Goal: Communication & Community: Share content

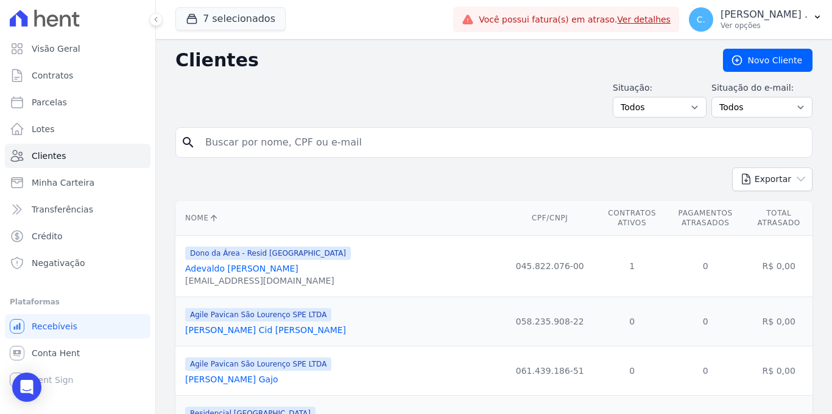
click at [329, 146] on input "search" at bounding box center [502, 142] width 609 height 24
type input "[PERSON_NAME]"
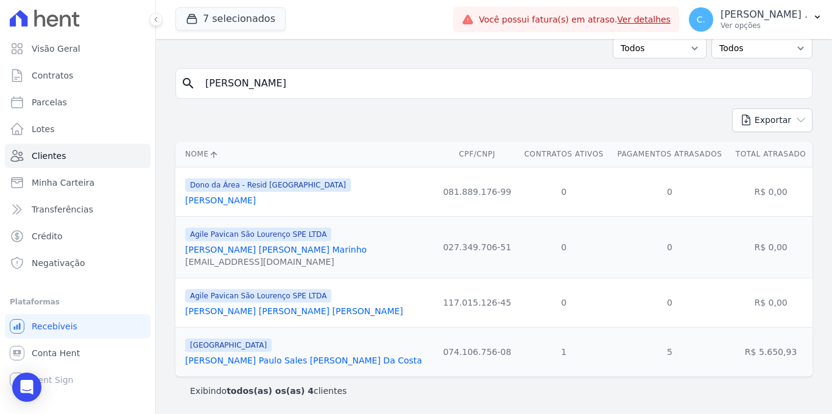
scroll to position [62, 0]
click at [263, 360] on link "[PERSON_NAME] Paulo Sales [PERSON_NAME] Da Costa" at bounding box center [303, 361] width 237 height 10
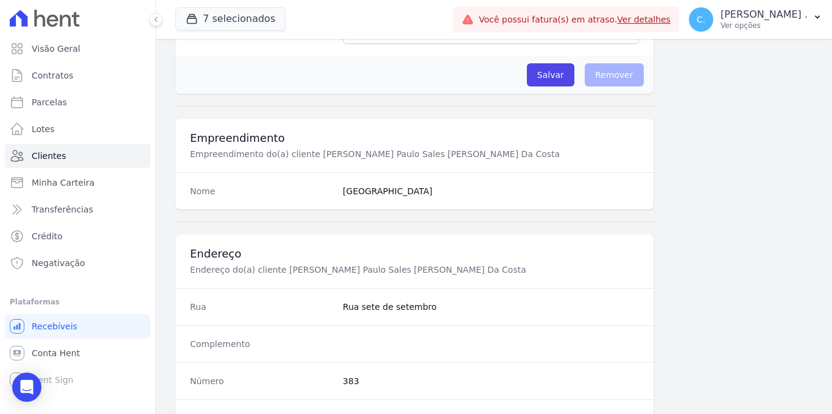
scroll to position [735, 0]
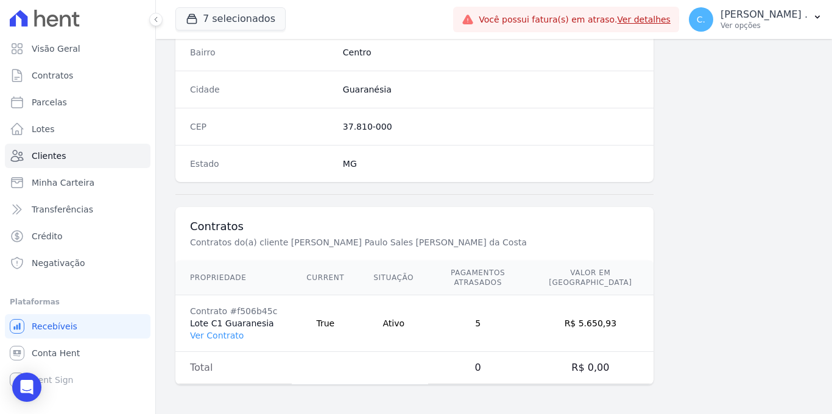
click at [206, 344] on td "Contrato #f506b45c Lote C1 Guaranesia Ver Contrato" at bounding box center [233, 323] width 116 height 57
click at [208, 339] on link "Ver Contrato" at bounding box center [217, 336] width 54 height 10
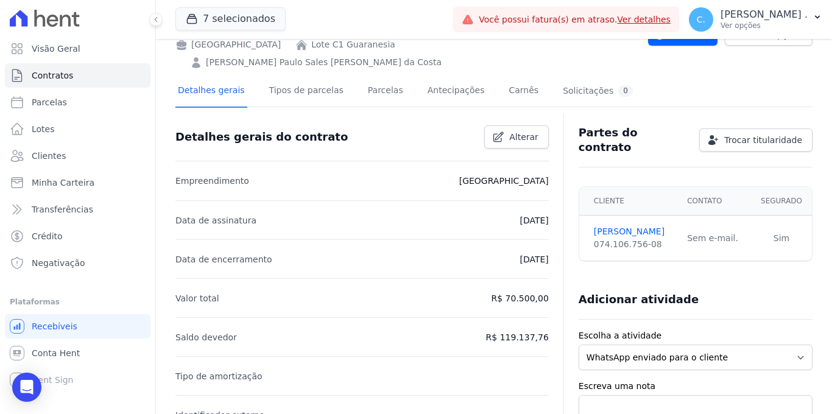
scroll to position [35, 0]
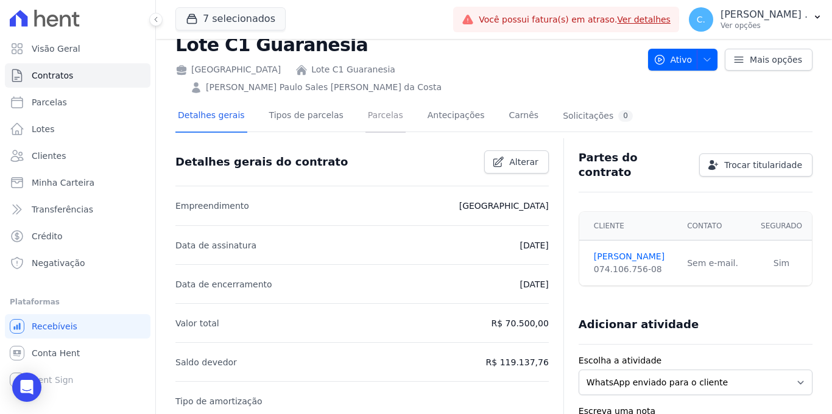
click at [389, 101] on link "Parcelas" at bounding box center [385, 117] width 40 height 32
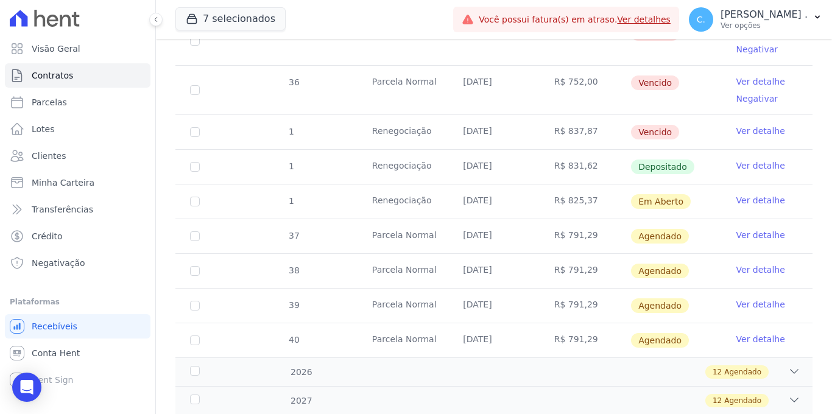
scroll to position [716, 0]
click at [757, 194] on link "Ver detalhe" at bounding box center [760, 200] width 49 height 12
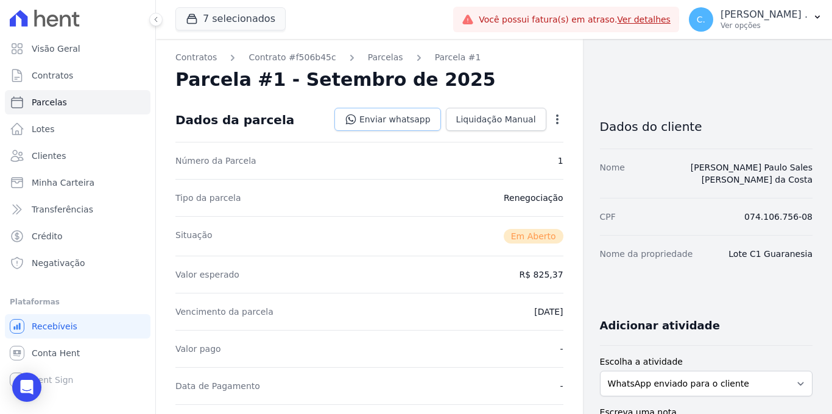
click at [420, 128] on link "Enviar whatsapp" at bounding box center [387, 119] width 107 height 23
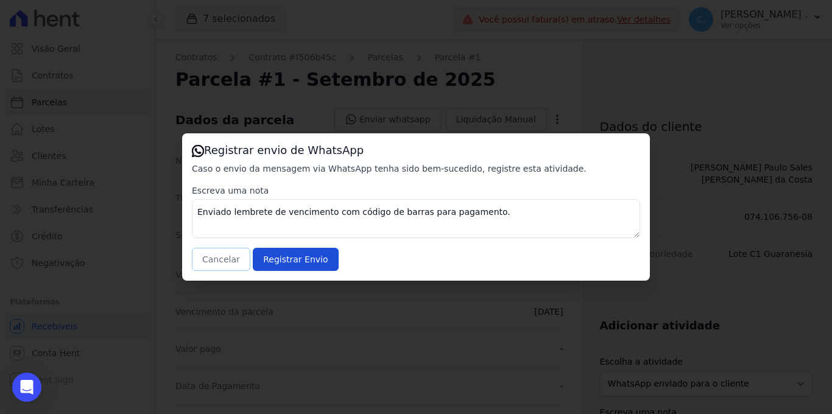
click at [233, 264] on button "Cancelar" at bounding box center [221, 259] width 58 height 23
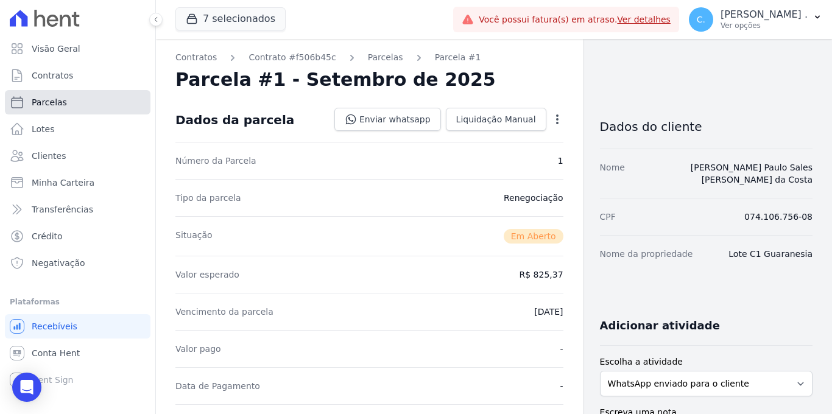
click at [80, 97] on link "Parcelas" at bounding box center [78, 102] width 146 height 24
select select
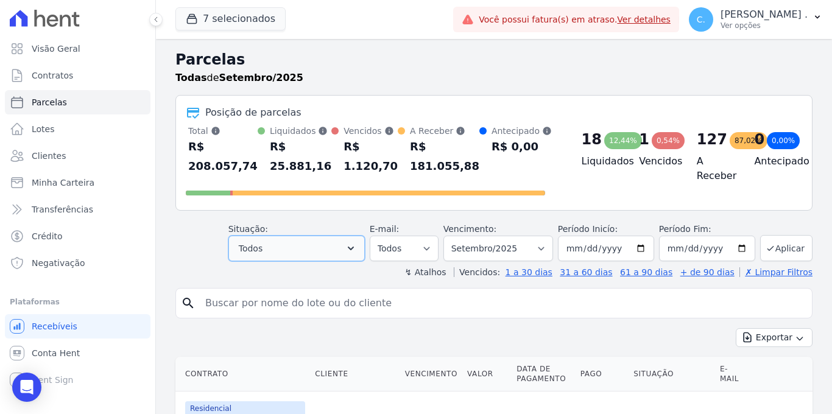
click at [353, 239] on button "Todos" at bounding box center [296, 249] width 136 height 26
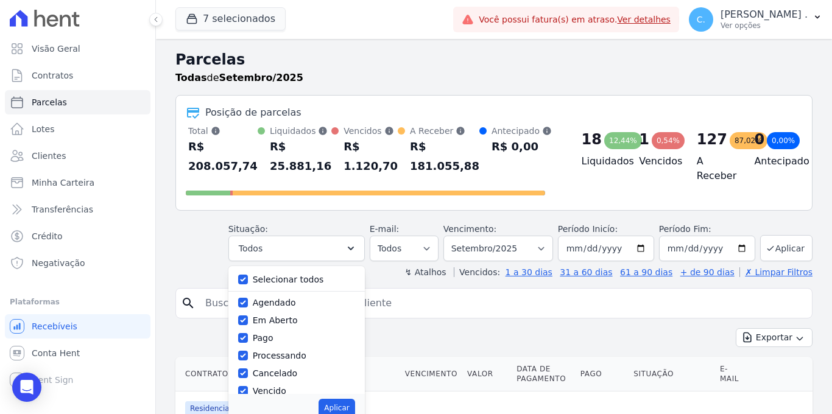
click at [240, 280] on div "Selecionar todos [GEOGRAPHIC_DATA] Em [GEOGRAPHIC_DATA] Pago Processando Cancel…" at bounding box center [296, 330] width 136 height 128
click at [248, 278] on input "Selecionar todos" at bounding box center [243, 280] width 10 height 10
checkbox input "false"
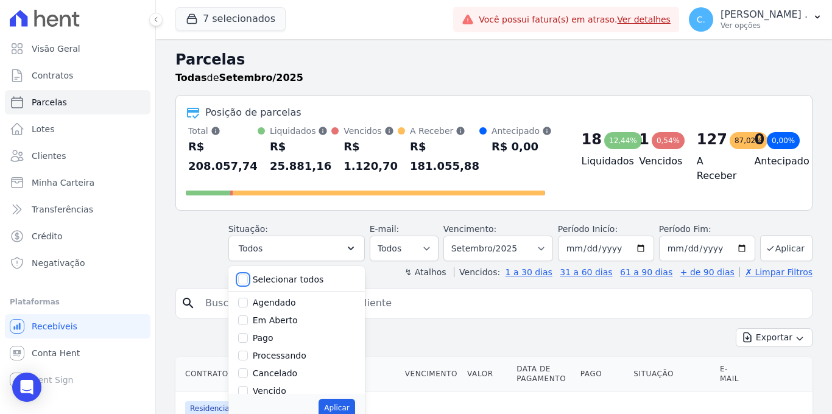
checkbox input "false"
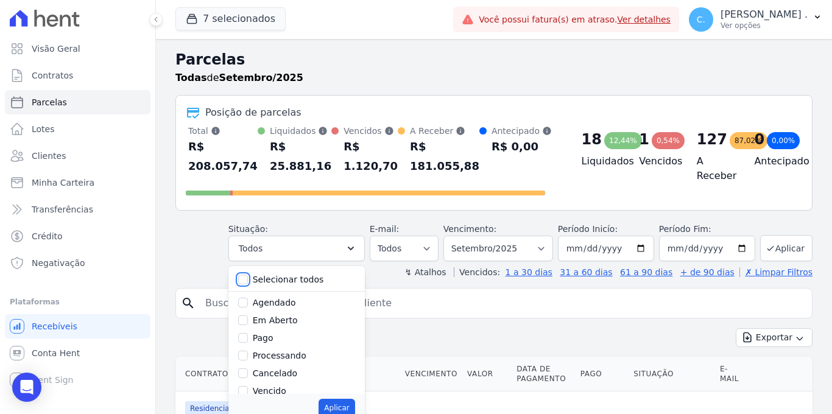
checkbox input "false"
click at [248, 389] on input "Vencido" at bounding box center [243, 391] width 10 height 10
checkbox input "true"
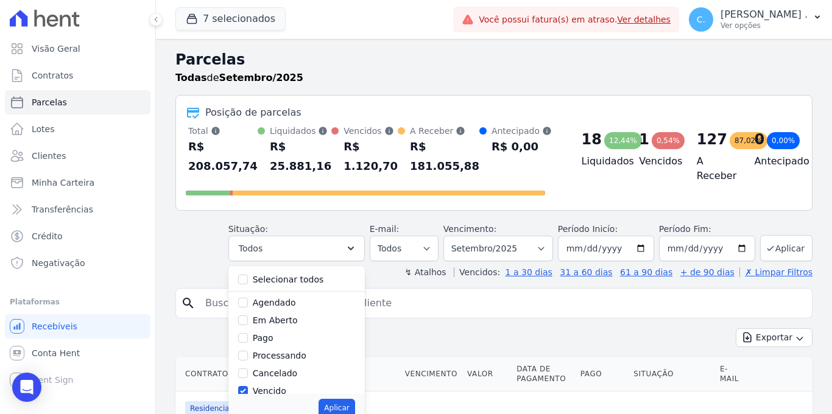
click at [320, 399] on div "Aplicar" at bounding box center [296, 408] width 136 height 28
click at [347, 403] on button "Aplicar" at bounding box center [337, 408] width 36 height 18
select select "overdue"
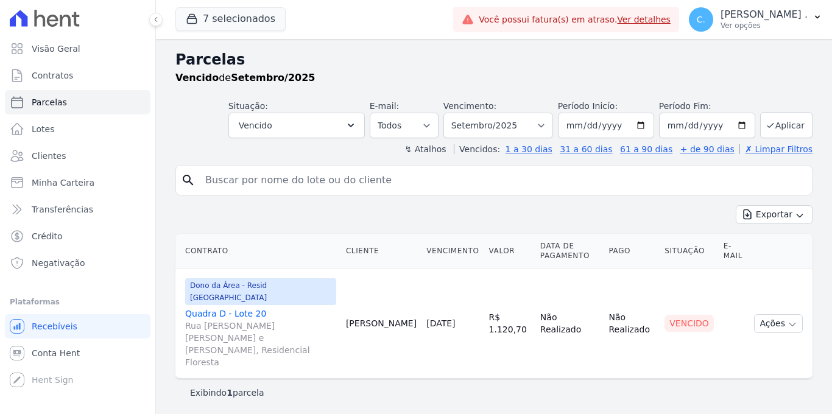
select select
click at [750, 302] on td "Ações Ver boleto [GEOGRAPHIC_DATA] Antecipação não disponível Enviar whatsapp R…" at bounding box center [780, 324] width 63 height 110
click at [778, 314] on button "Ações" at bounding box center [778, 323] width 49 height 19
click at [749, 386] on link "Enviar whatsapp" at bounding box center [773, 397] width 117 height 23
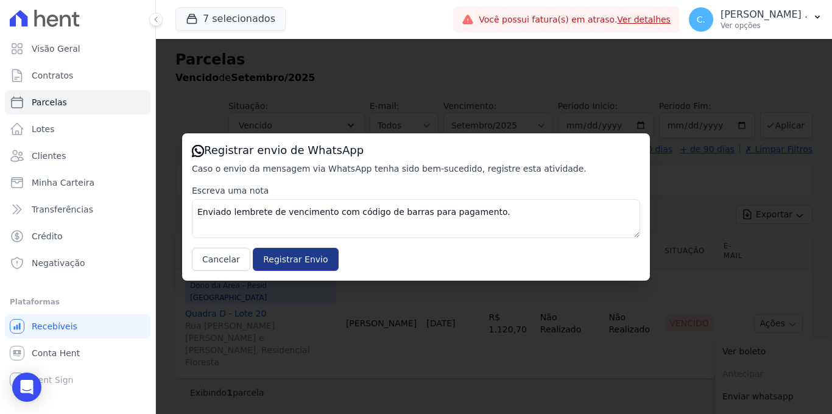
click at [281, 261] on input "Registrar Envio" at bounding box center [295, 259] width 85 height 23
click at [84, 56] on link "Visão Geral" at bounding box center [78, 49] width 146 height 24
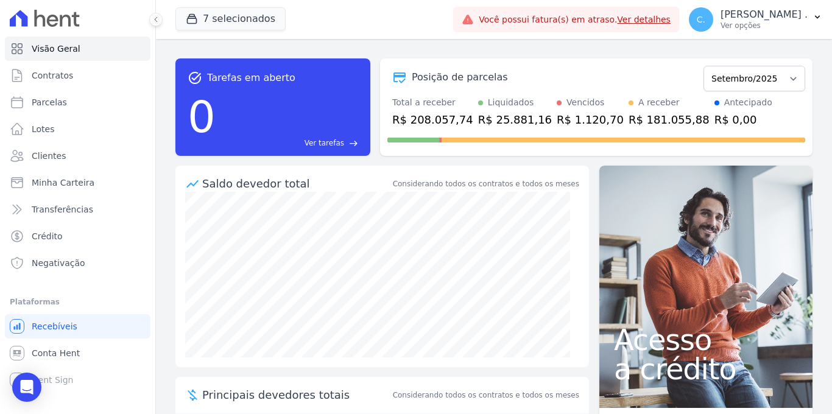
click at [671, 17] on link "Ver detalhes" at bounding box center [644, 20] width 54 height 10
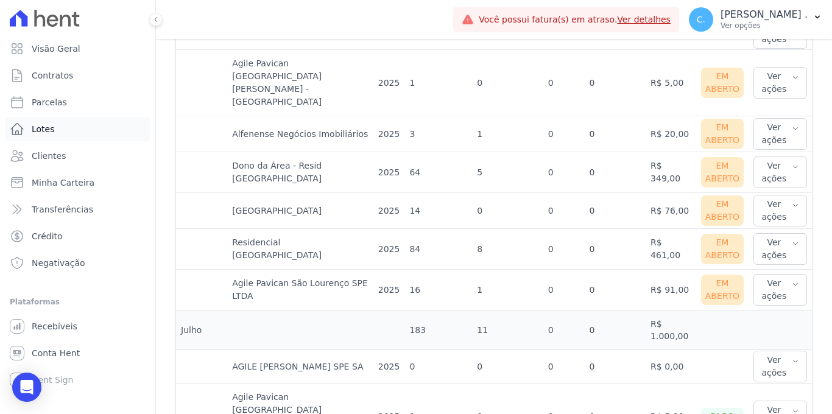
scroll to position [769, 0]
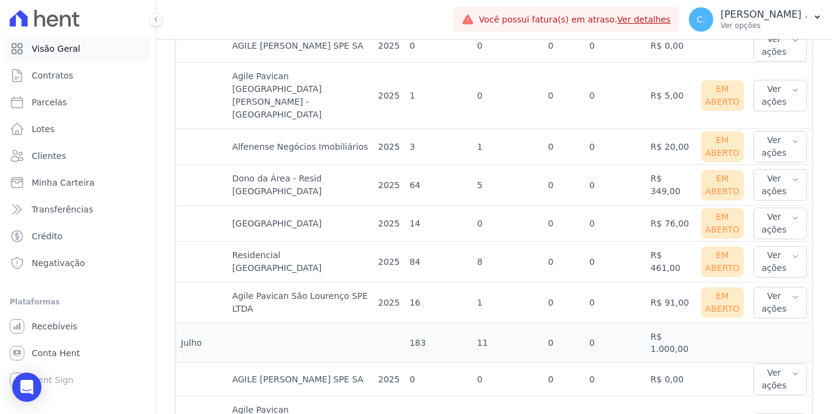
click at [91, 43] on link "Visão Geral" at bounding box center [78, 49] width 146 height 24
